Goal: Entertainment & Leisure: Browse casually

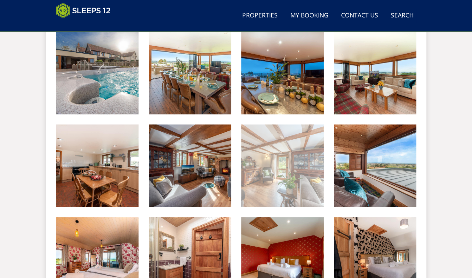
scroll to position [216, 0]
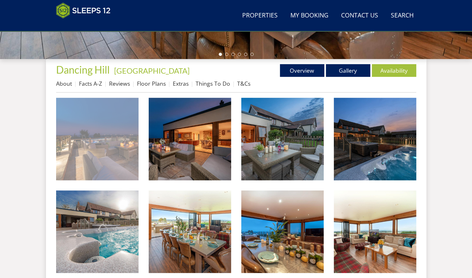
click at [70, 151] on img at bounding box center [97, 139] width 82 height 82
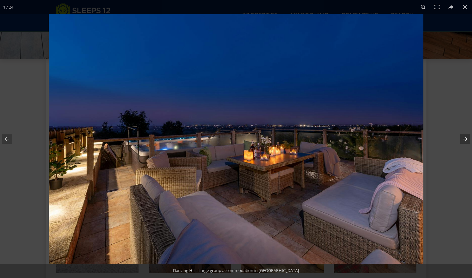
click at [468, 139] on button at bounding box center [461, 139] width 22 height 32
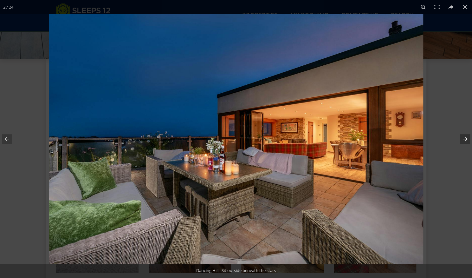
click at [468, 139] on button at bounding box center [461, 139] width 22 height 32
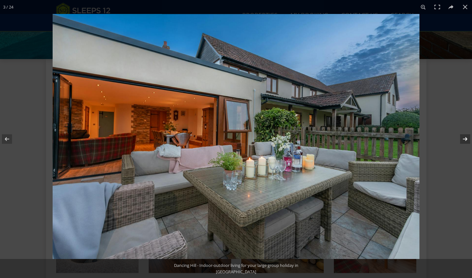
click at [465, 140] on button at bounding box center [461, 139] width 22 height 32
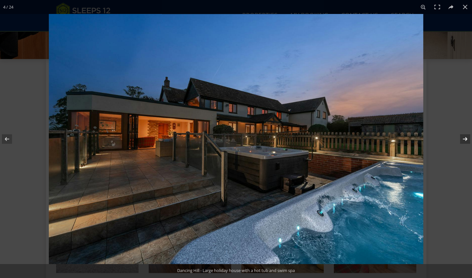
click at [465, 140] on button at bounding box center [461, 139] width 22 height 32
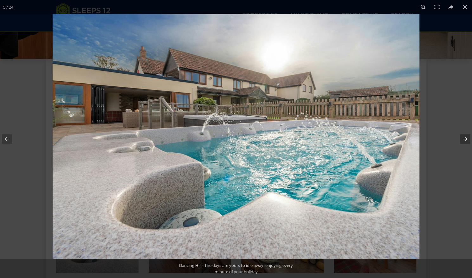
click at [465, 140] on button at bounding box center [461, 139] width 22 height 32
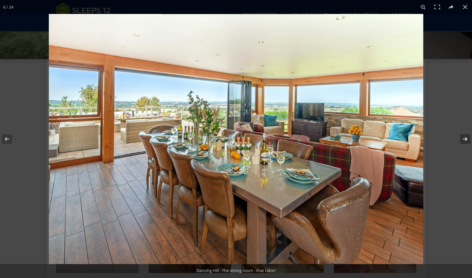
click at [464, 139] on button at bounding box center [461, 139] width 22 height 32
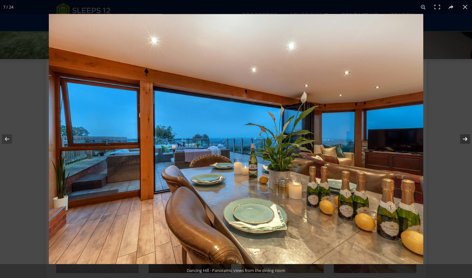
click at [464, 140] on button at bounding box center [461, 139] width 22 height 32
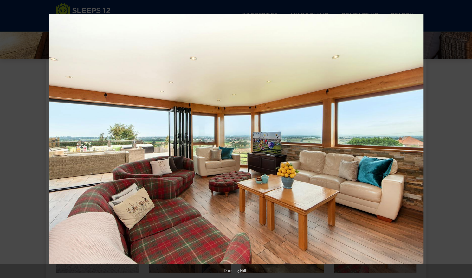
click at [464, 140] on button at bounding box center [461, 139] width 22 height 32
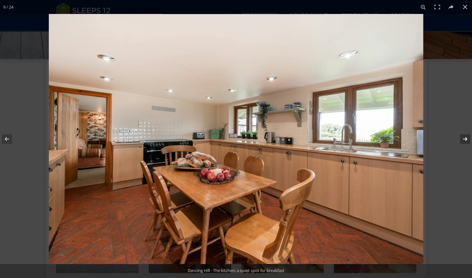
click at [465, 139] on button at bounding box center [461, 139] width 22 height 32
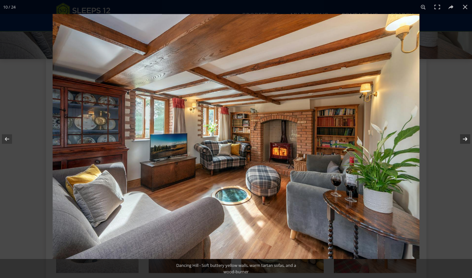
click at [467, 138] on button at bounding box center [461, 139] width 22 height 32
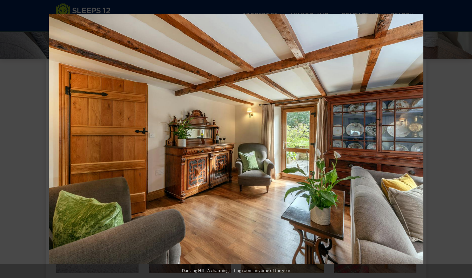
click at [467, 138] on button at bounding box center [461, 139] width 22 height 32
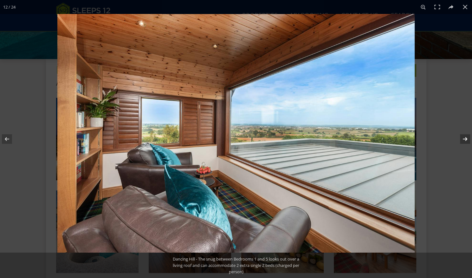
click at [464, 138] on button at bounding box center [461, 139] width 22 height 32
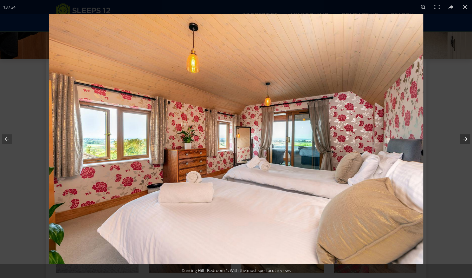
click at [464, 139] on button at bounding box center [461, 139] width 22 height 32
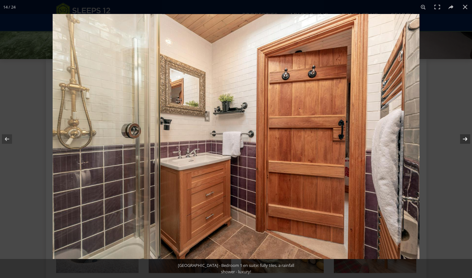
click at [465, 136] on button at bounding box center [461, 139] width 22 height 32
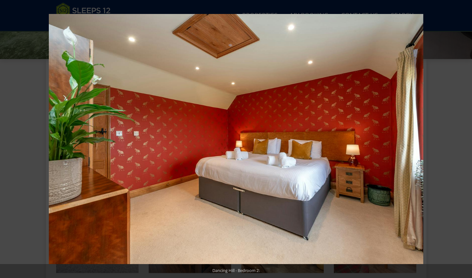
click at [464, 138] on button at bounding box center [461, 139] width 22 height 32
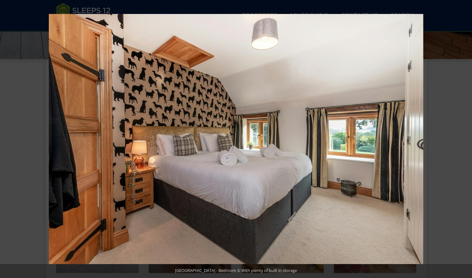
click at [464, 139] on button at bounding box center [461, 139] width 22 height 32
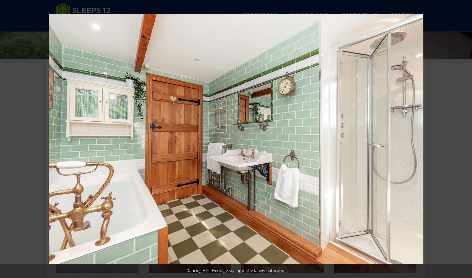
click at [466, 140] on button at bounding box center [461, 139] width 22 height 32
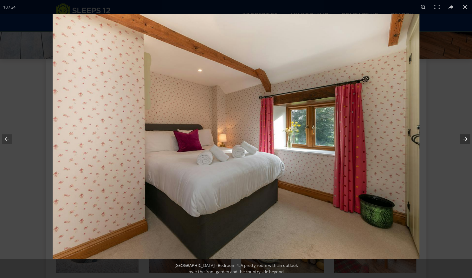
click at [466, 140] on button at bounding box center [461, 139] width 22 height 32
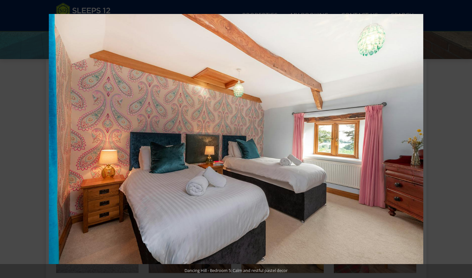
click at [466, 140] on button at bounding box center [461, 139] width 22 height 32
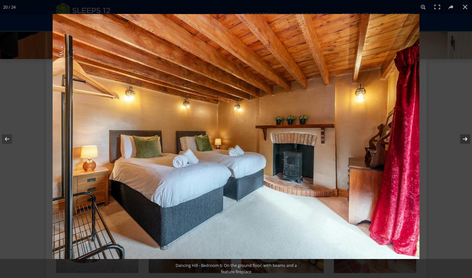
click at [468, 137] on button at bounding box center [461, 139] width 22 height 32
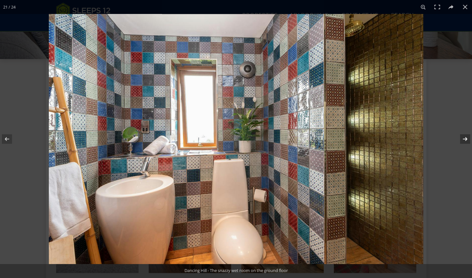
click at [467, 137] on button at bounding box center [461, 139] width 22 height 32
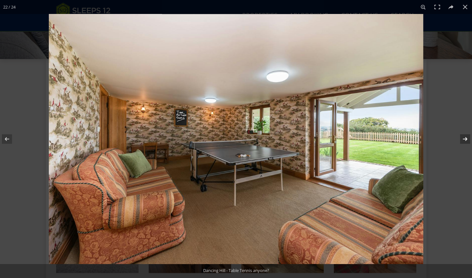
click at [467, 137] on button at bounding box center [461, 139] width 22 height 32
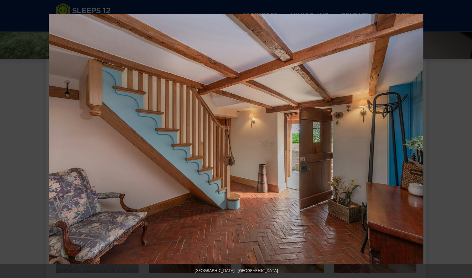
click at [467, 137] on button at bounding box center [461, 139] width 22 height 32
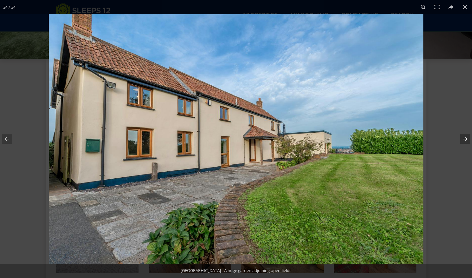
click at [462, 139] on button at bounding box center [461, 139] width 22 height 32
